Goal: Task Accomplishment & Management: Manage account settings

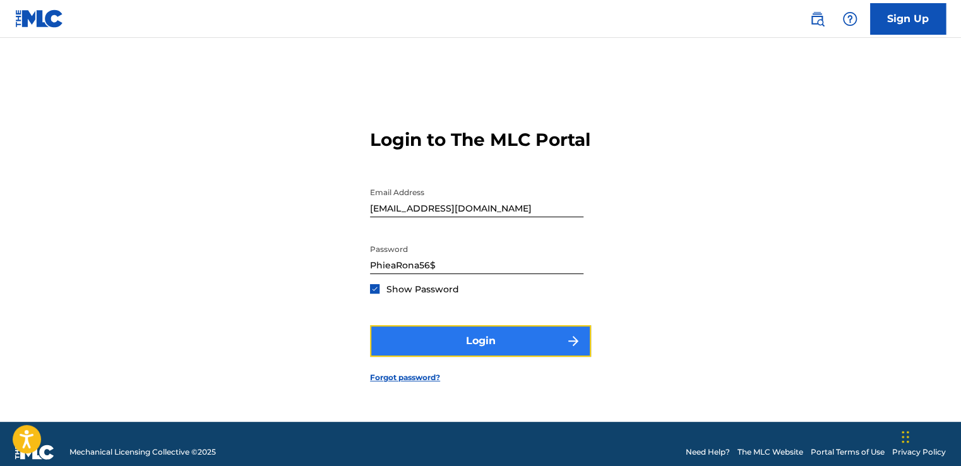
click at [454, 357] on button "Login" at bounding box center [480, 341] width 221 height 32
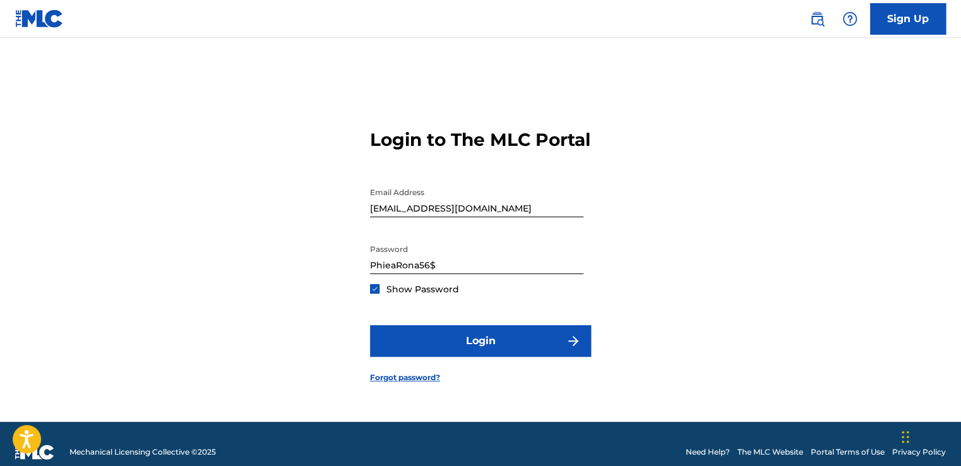
click at [463, 268] on input "PhieaRona56$" at bounding box center [476, 256] width 213 height 36
type input "P"
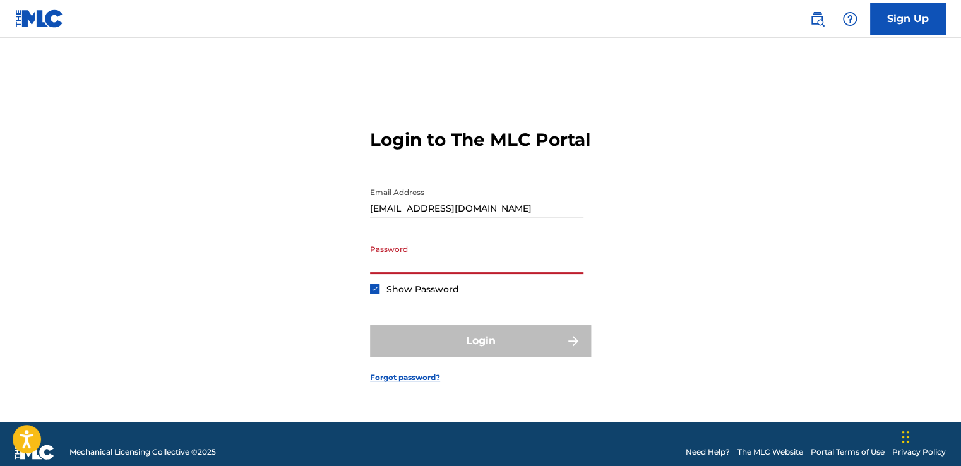
click at [634, 191] on div "Login to The MLC Portal Email Address [EMAIL_ADDRESS][DOMAIN_NAME] Password Sho…" at bounding box center [481, 245] width 884 height 352
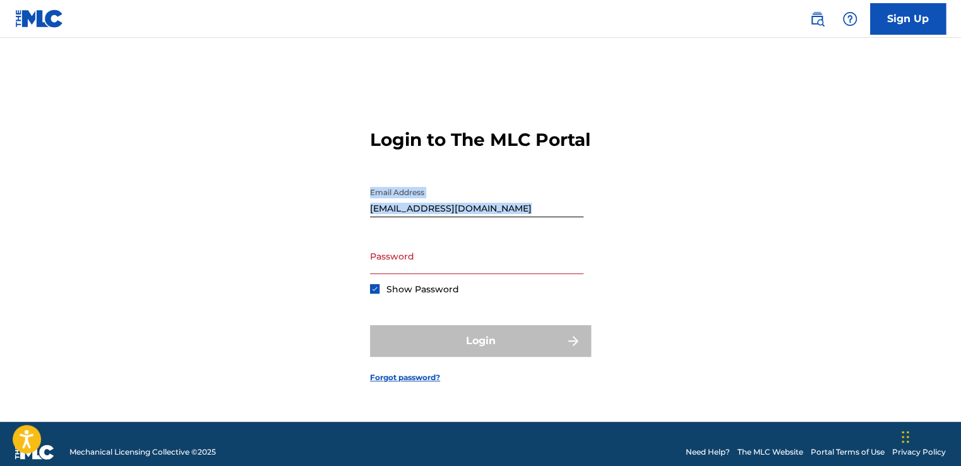
click at [634, 191] on div "Login to The MLC Portal Email Address [EMAIL_ADDRESS][DOMAIN_NAME] Password Sho…" at bounding box center [481, 245] width 884 height 352
